Goal: Task Accomplishment & Management: Manage account settings

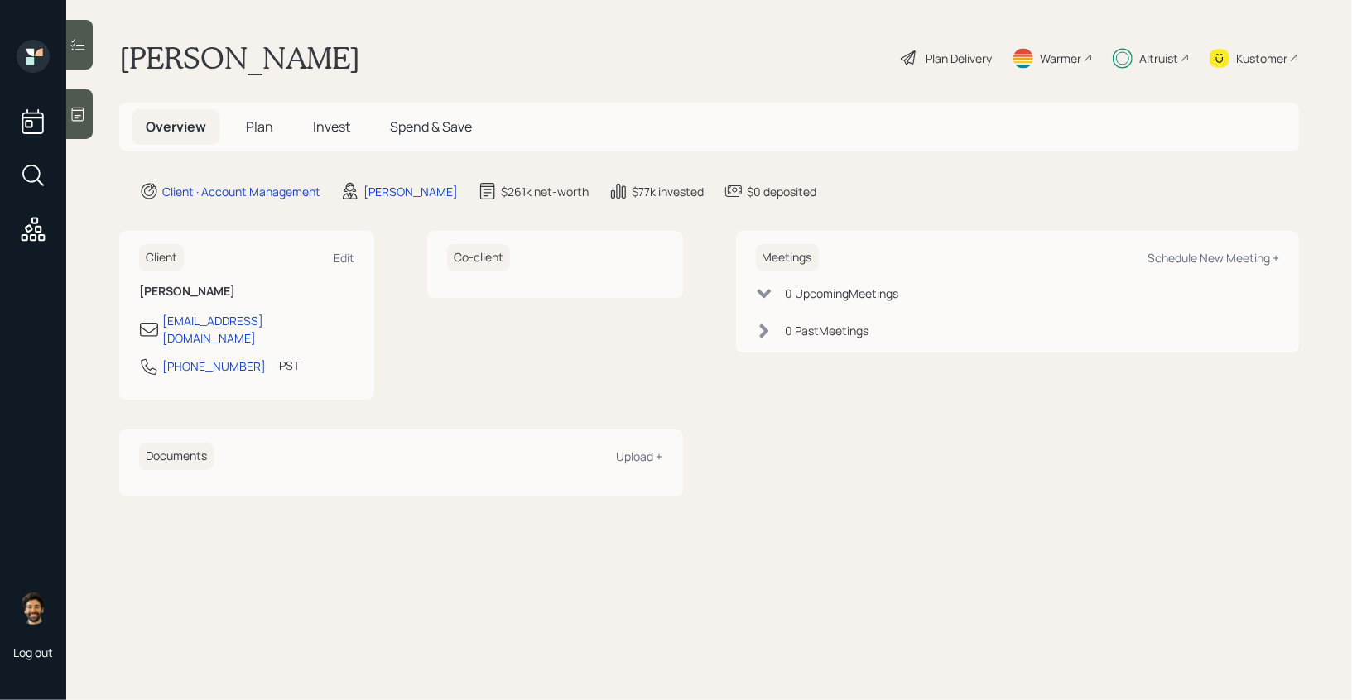
click at [921, 53] on div "Plan Delivery" at bounding box center [946, 58] width 94 height 36
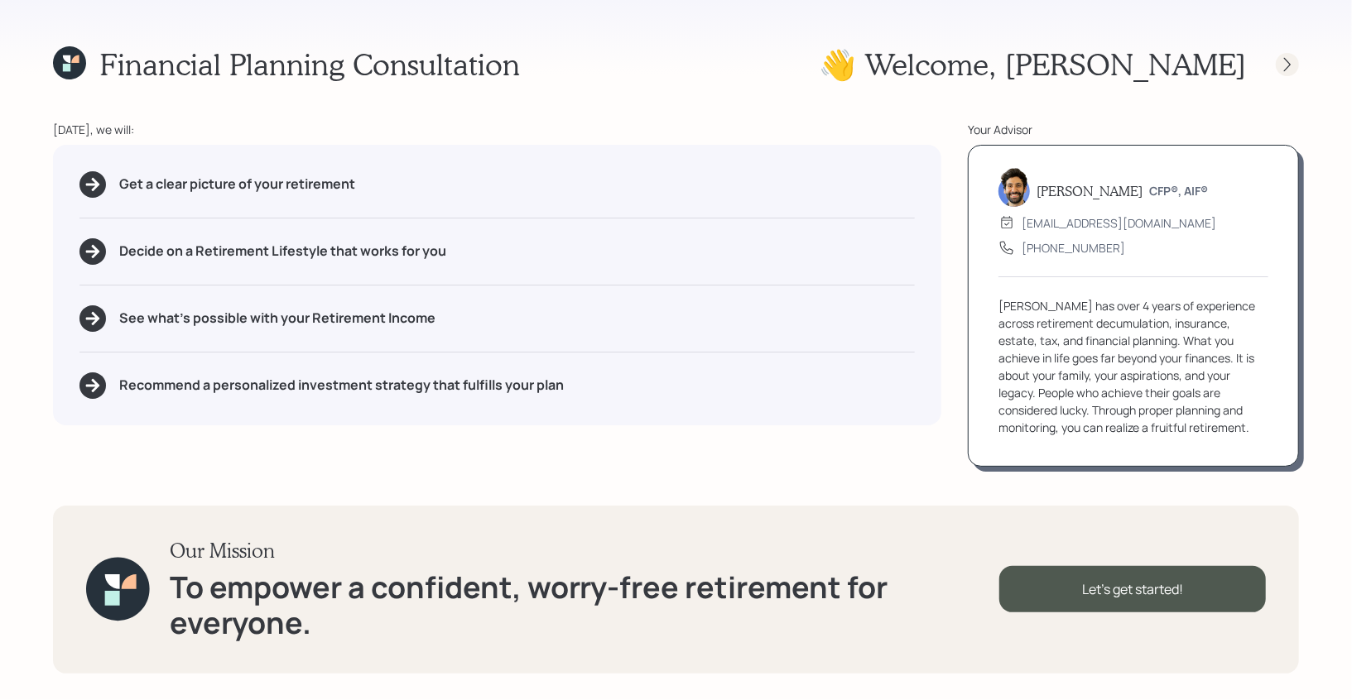
click at [1294, 58] on icon at bounding box center [1287, 64] width 17 height 17
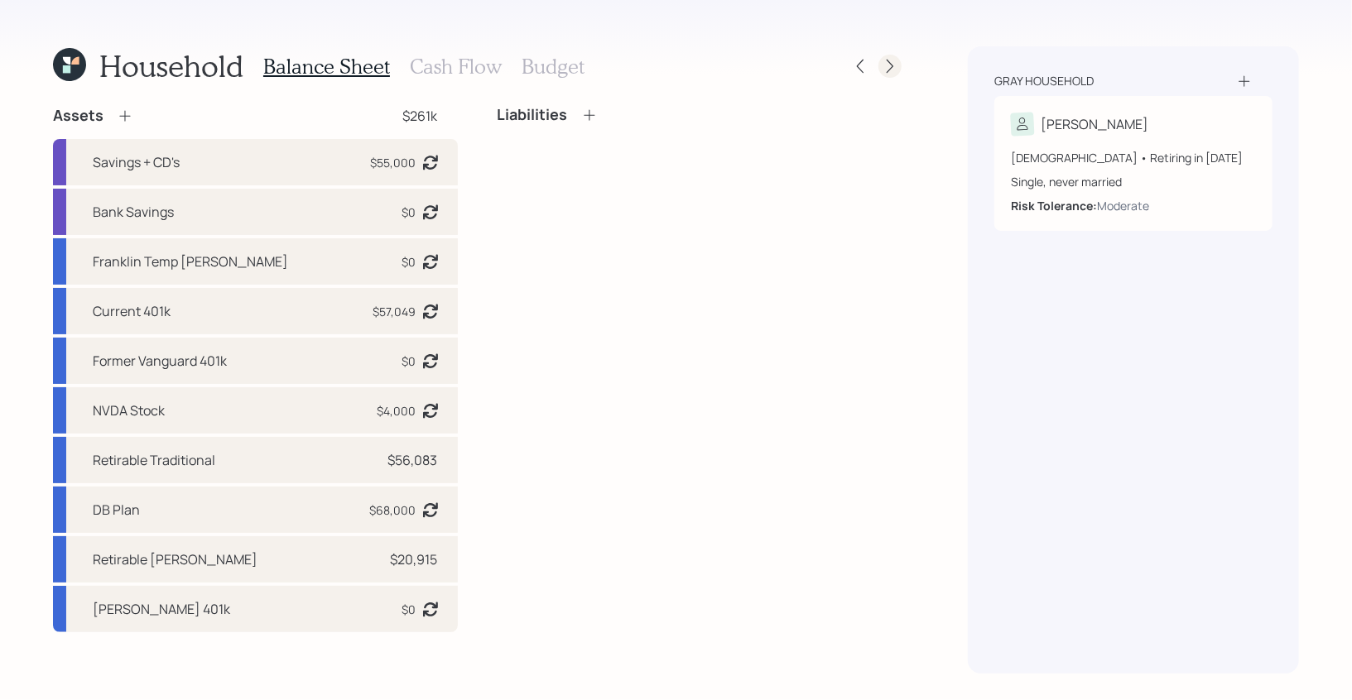
click at [888, 70] on icon at bounding box center [889, 67] width 7 height 14
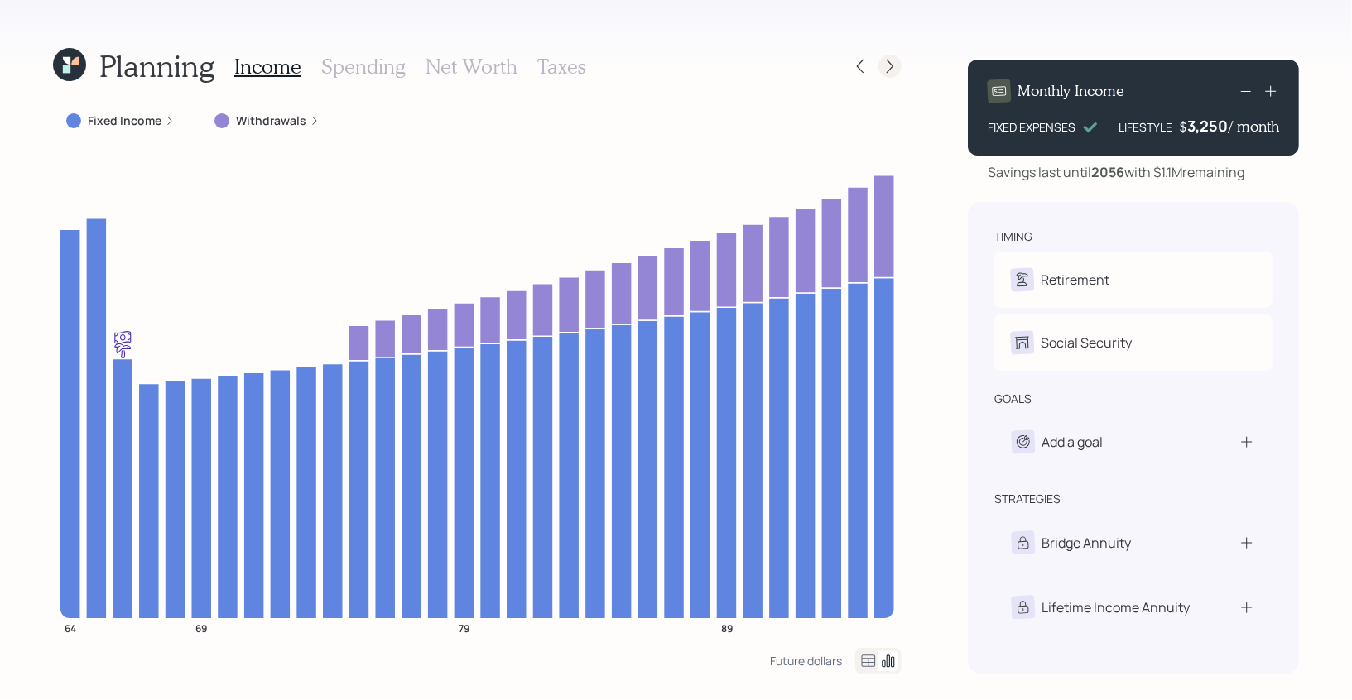
click at [893, 61] on icon at bounding box center [889, 66] width 17 height 17
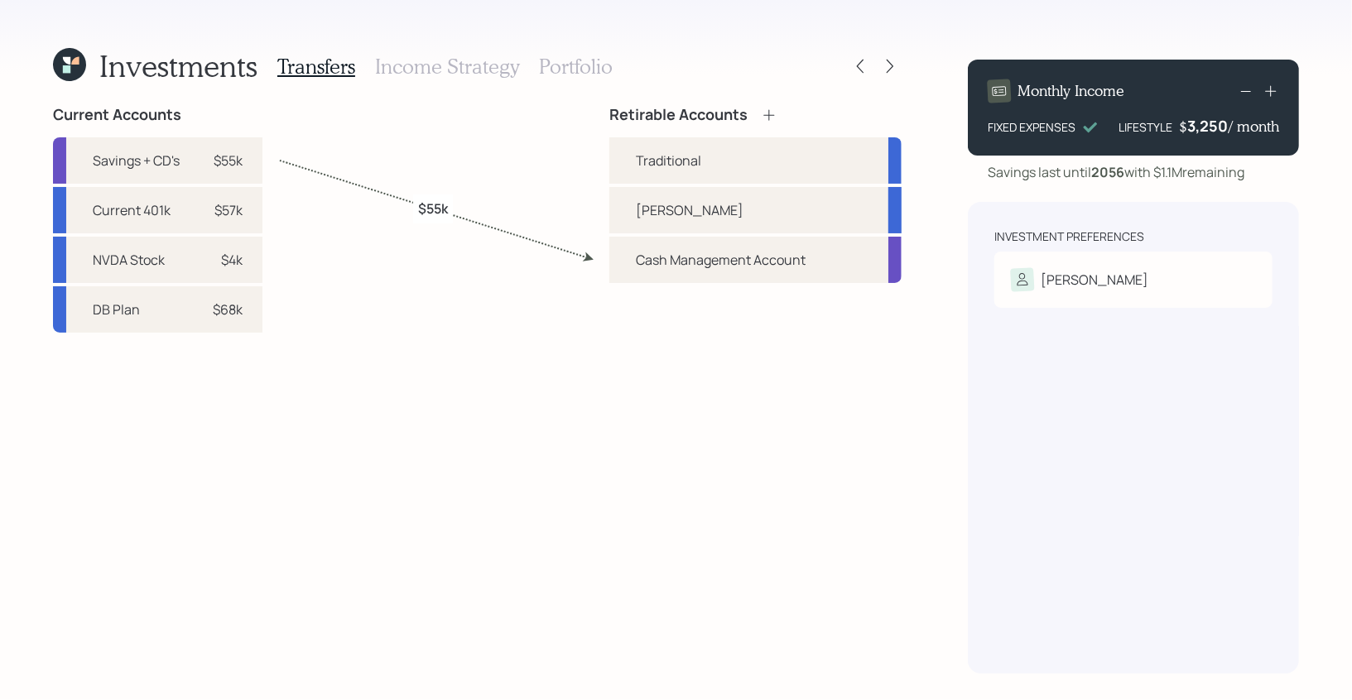
click at [424, 67] on h3 "Income Strategy" at bounding box center [447, 67] width 144 height 24
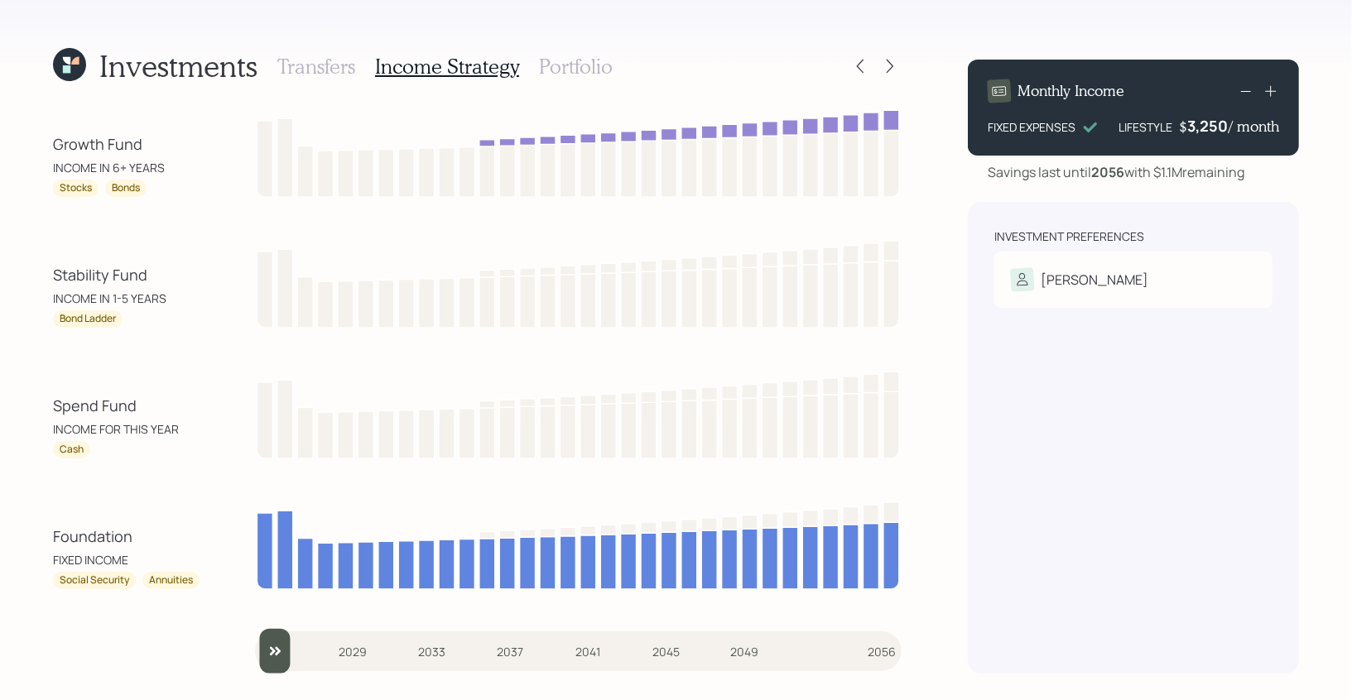
click at [575, 57] on h3 "Portfolio" at bounding box center [576, 67] width 74 height 24
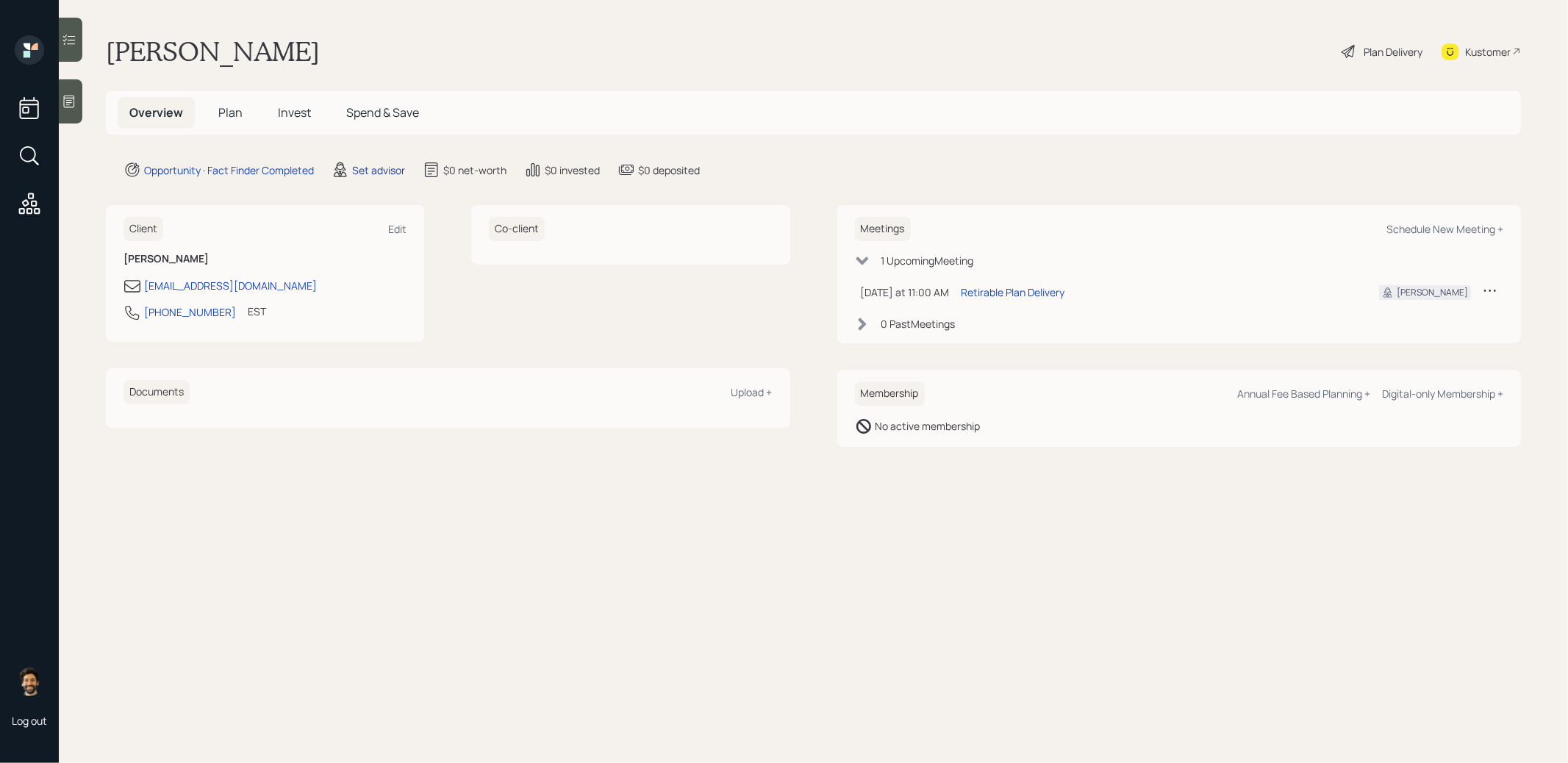
click at [391, 168] on div "Set advisor" at bounding box center [378, 170] width 53 height 15
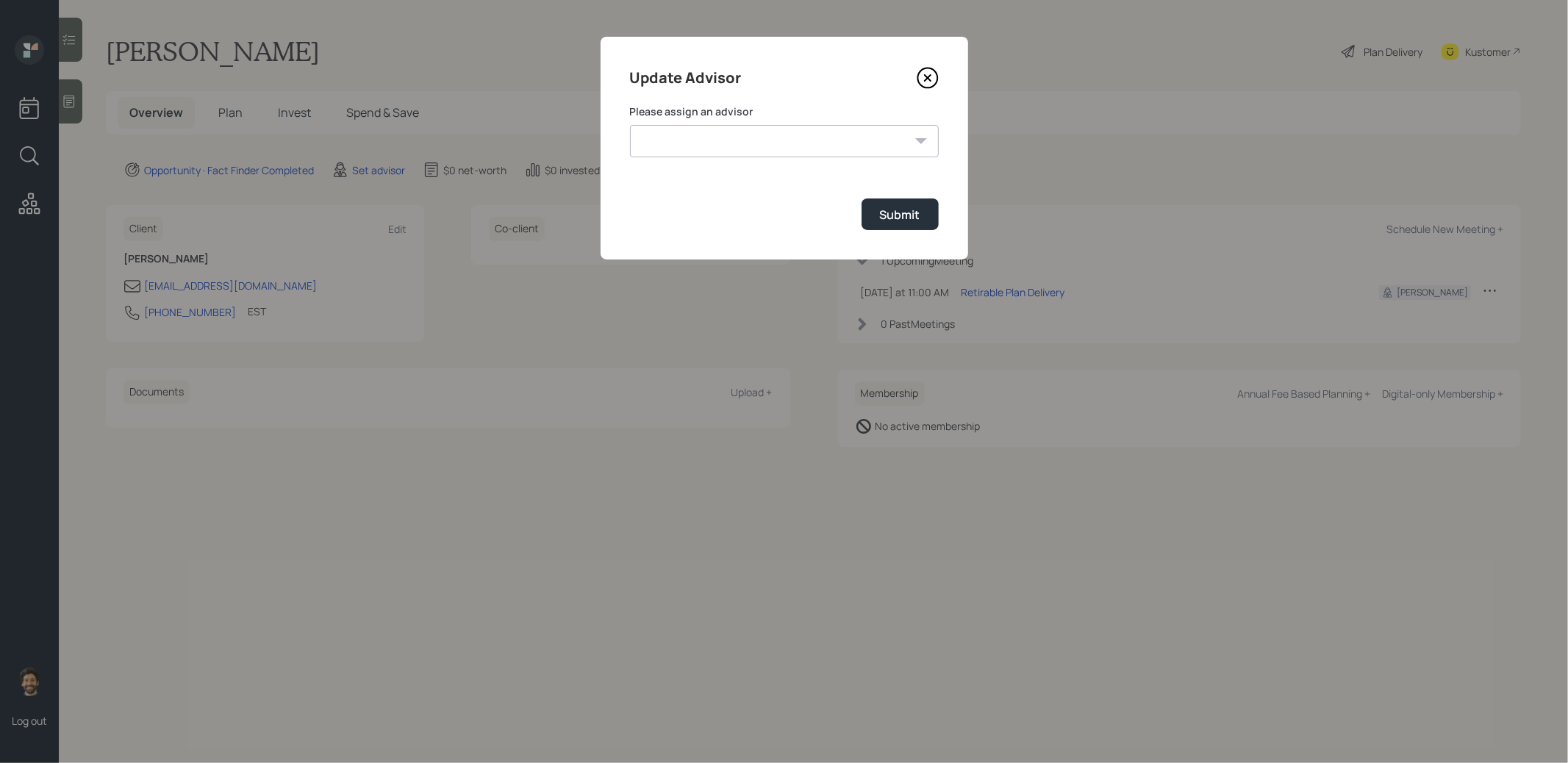
click at [644, 154] on select "[PERSON_NAME] [PERSON_NAME] End [PERSON_NAME] [PERSON_NAME] [PERSON_NAME] [PERS…" at bounding box center [784, 141] width 309 height 32
